Goal: Use online tool/utility

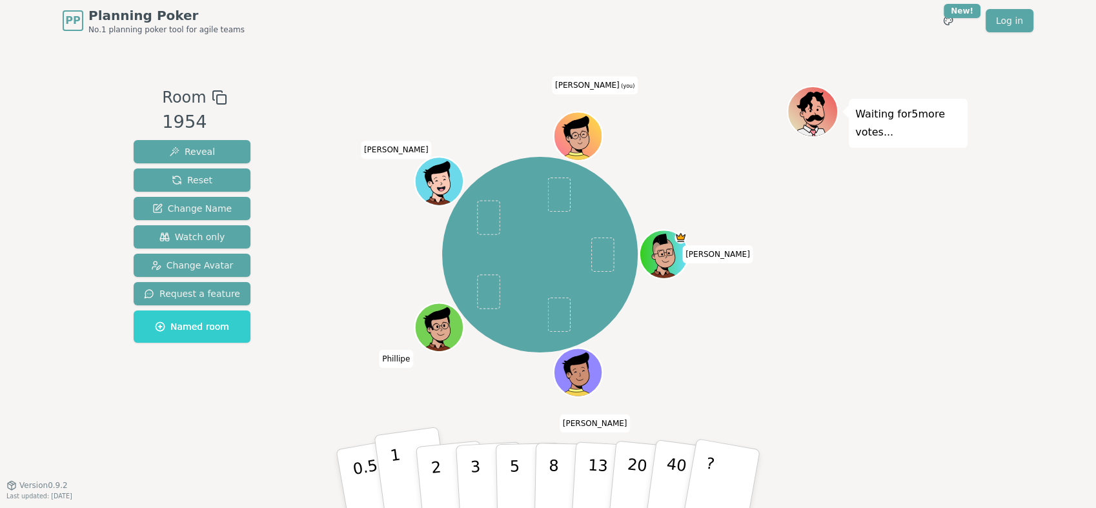
click at [395, 459] on p "1" at bounding box center [398, 480] width 19 height 70
click at [542, 507] on html "PP Planning Poker No.1 planning poker tool for agile teams Toggle theme New! Lo…" at bounding box center [548, 254] width 1096 height 508
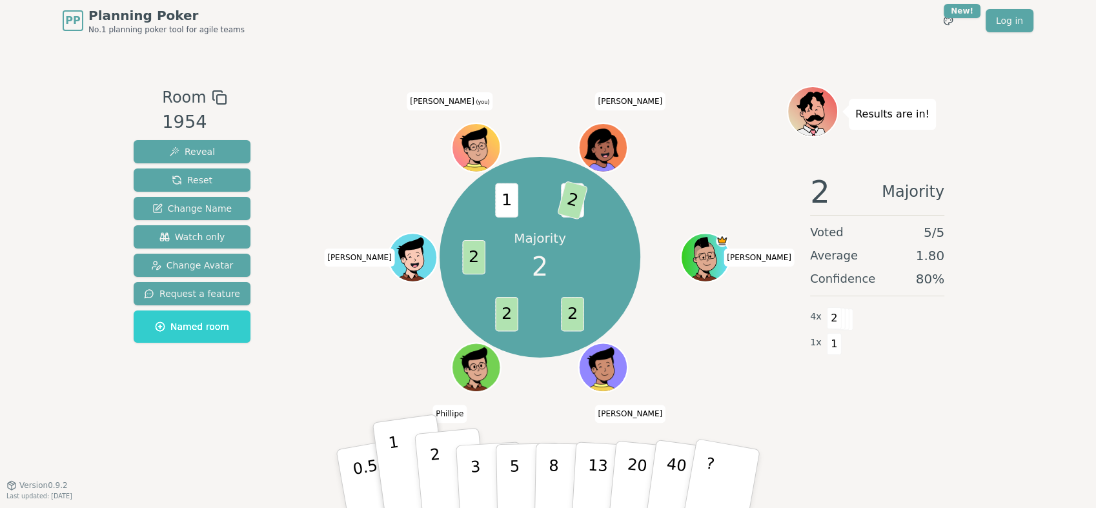
click at [434, 467] on p "2" at bounding box center [437, 480] width 17 height 70
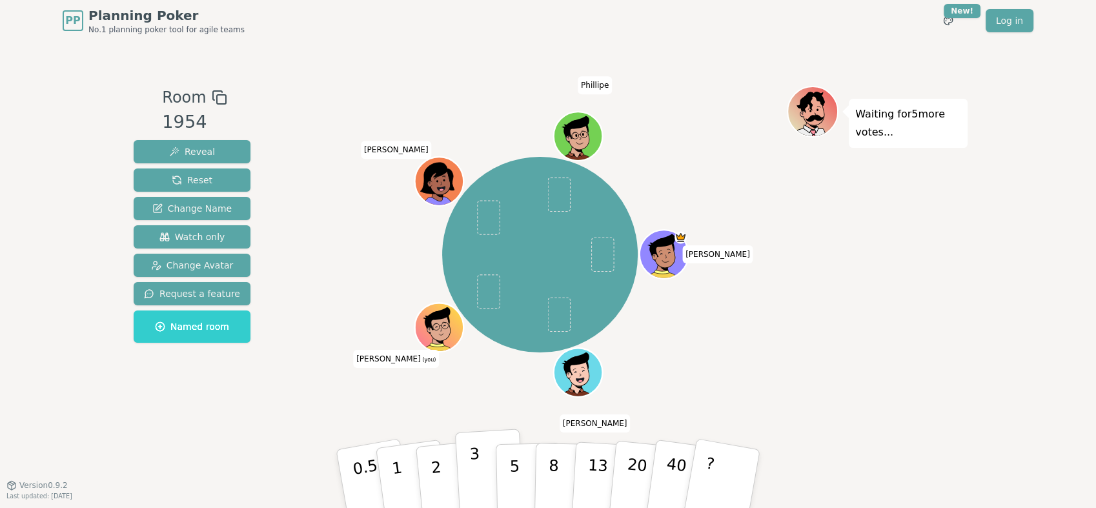
click at [472, 451] on p "3" at bounding box center [476, 480] width 14 height 70
click at [438, 462] on p "2" at bounding box center [437, 480] width 17 height 70
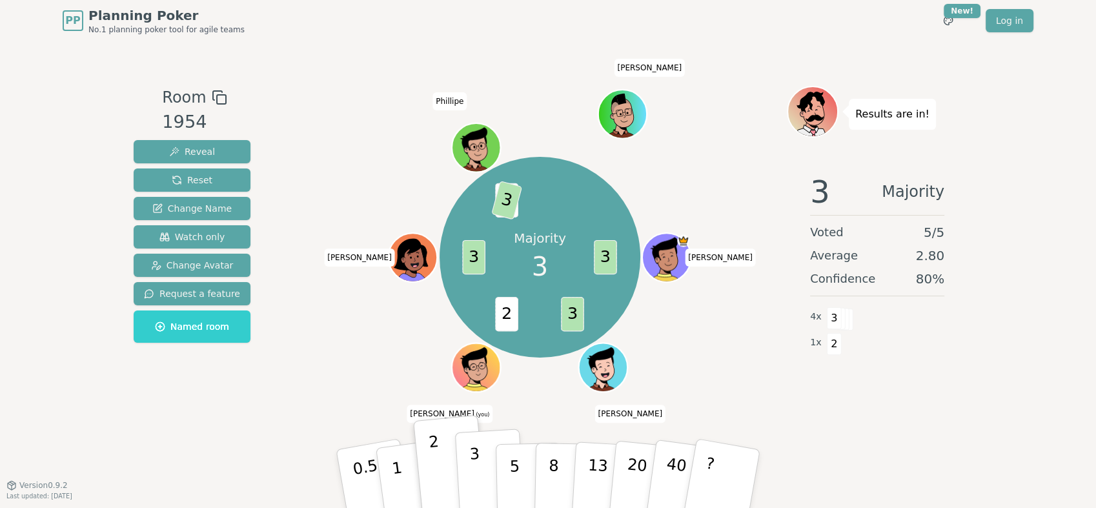
click at [480, 477] on button "3" at bounding box center [490, 479] width 70 height 101
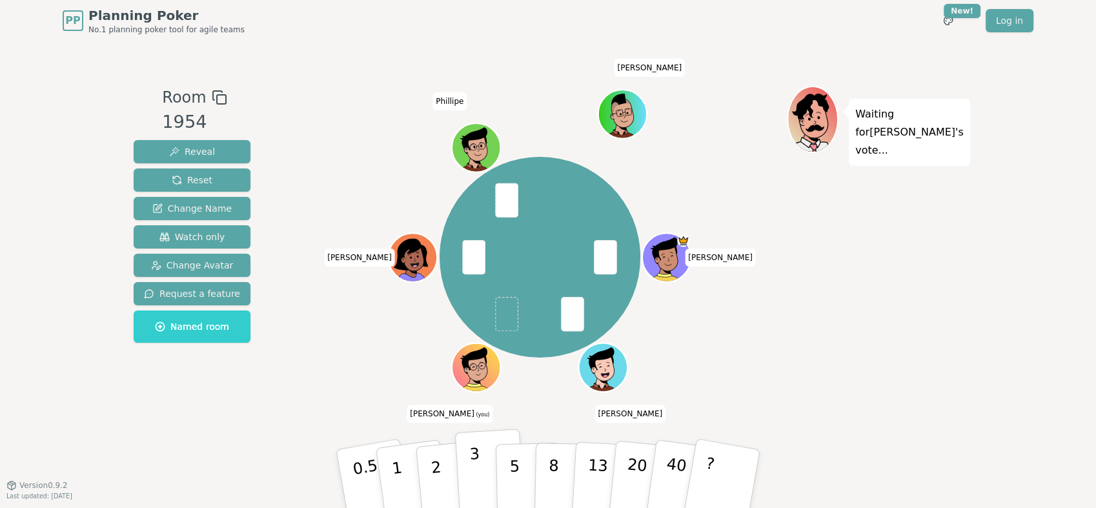
click at [480, 451] on button "3" at bounding box center [490, 479] width 70 height 101
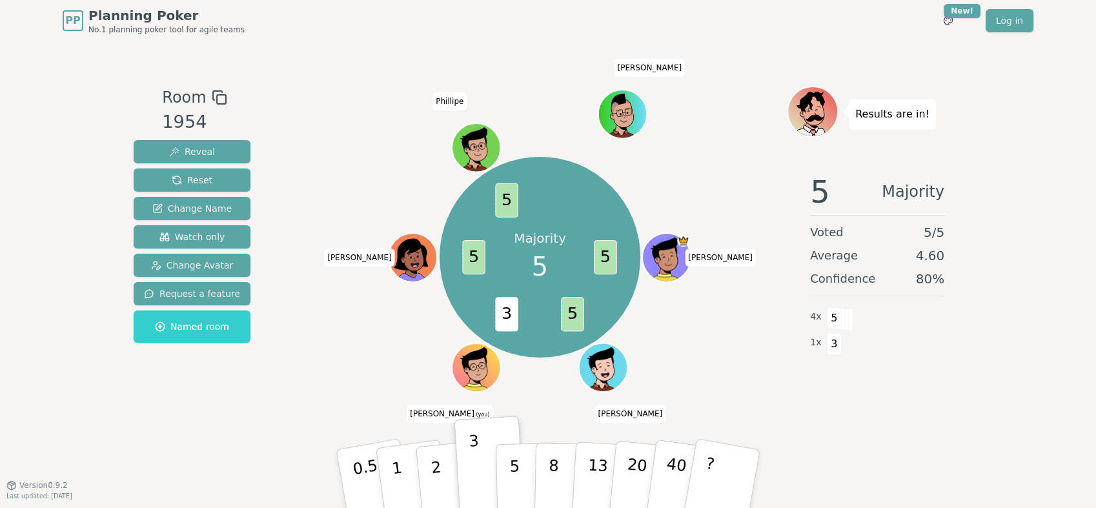
click at [512, 494] on p "5" at bounding box center [514, 492] width 11 height 70
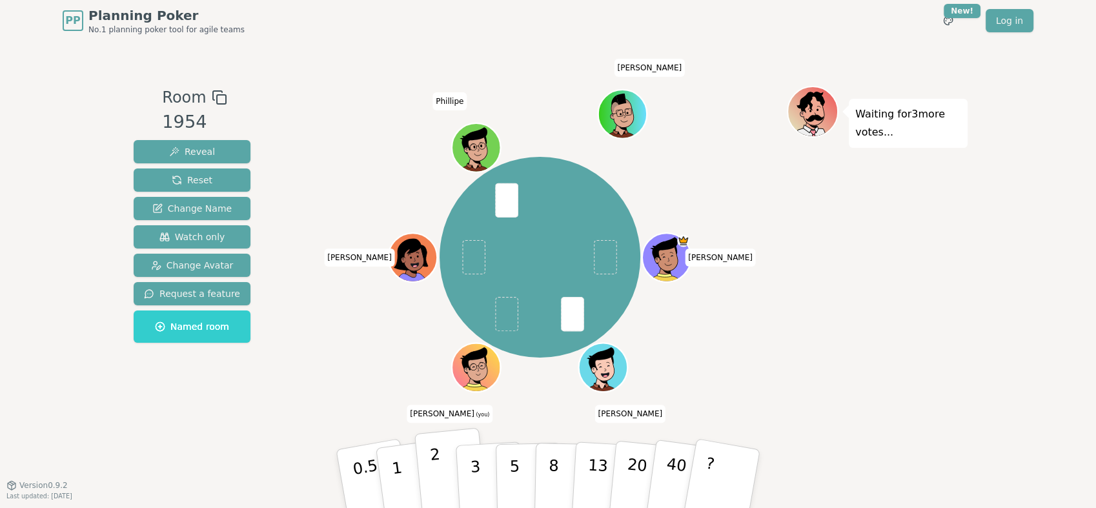
click at [439, 465] on button "2" at bounding box center [451, 479] width 74 height 103
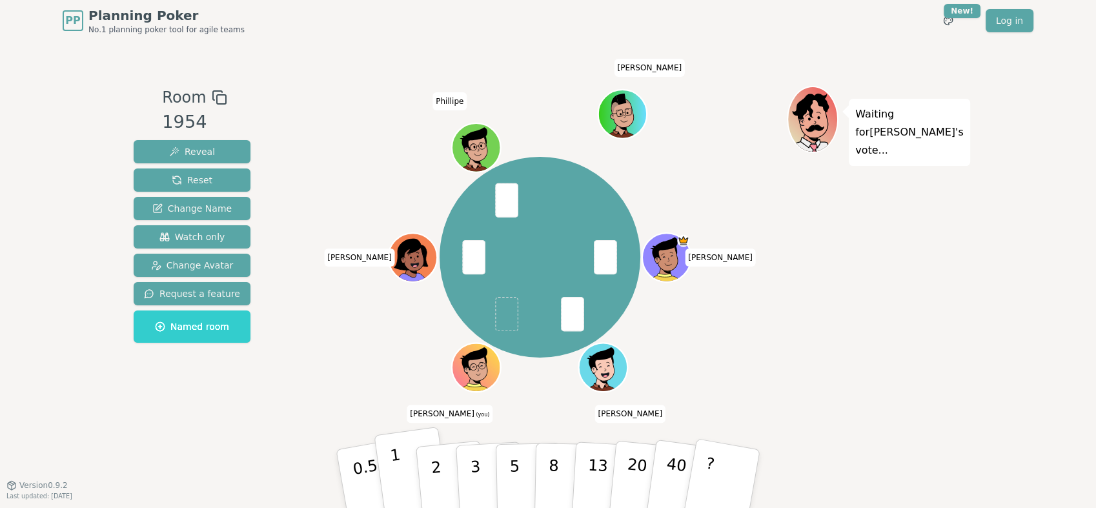
click at [404, 461] on button "1" at bounding box center [412, 479] width 77 height 105
